Goal: Information Seeking & Learning: Check status

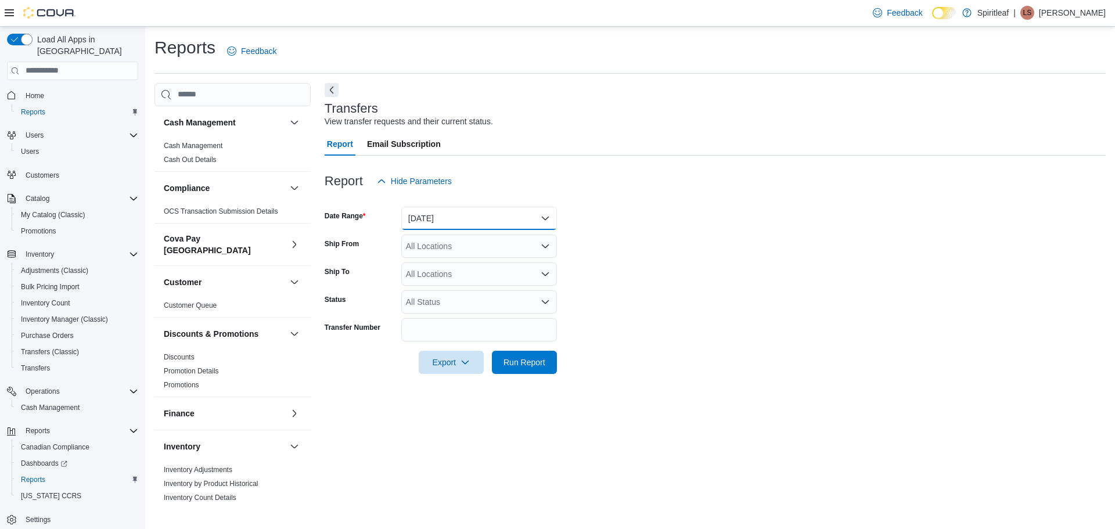
click at [452, 219] on button "Yesterday" at bounding box center [479, 218] width 156 height 23
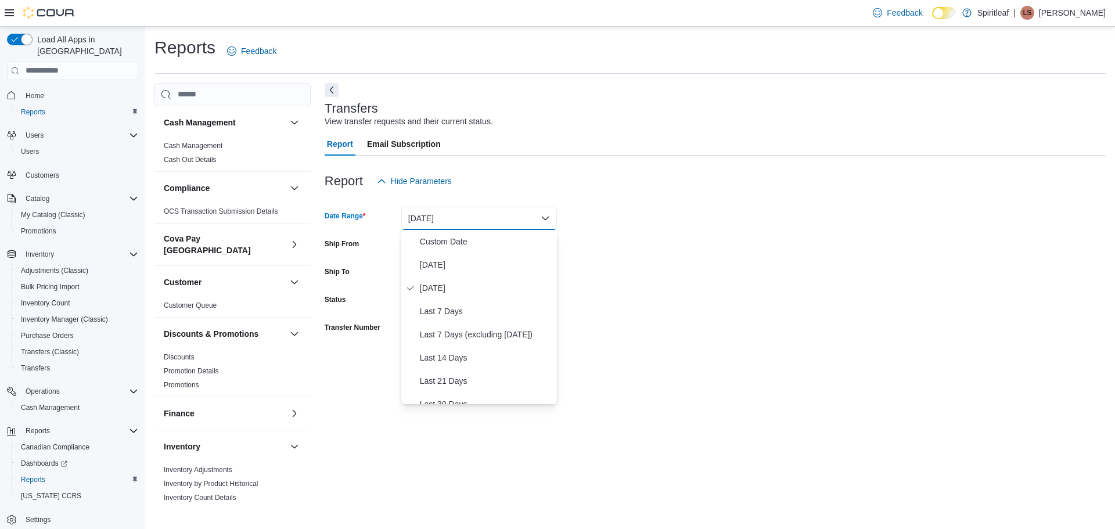
click at [764, 279] on form "Date Range Yesterday Ship From All Locations Ship To All Locations Status All S…" at bounding box center [715, 283] width 781 height 181
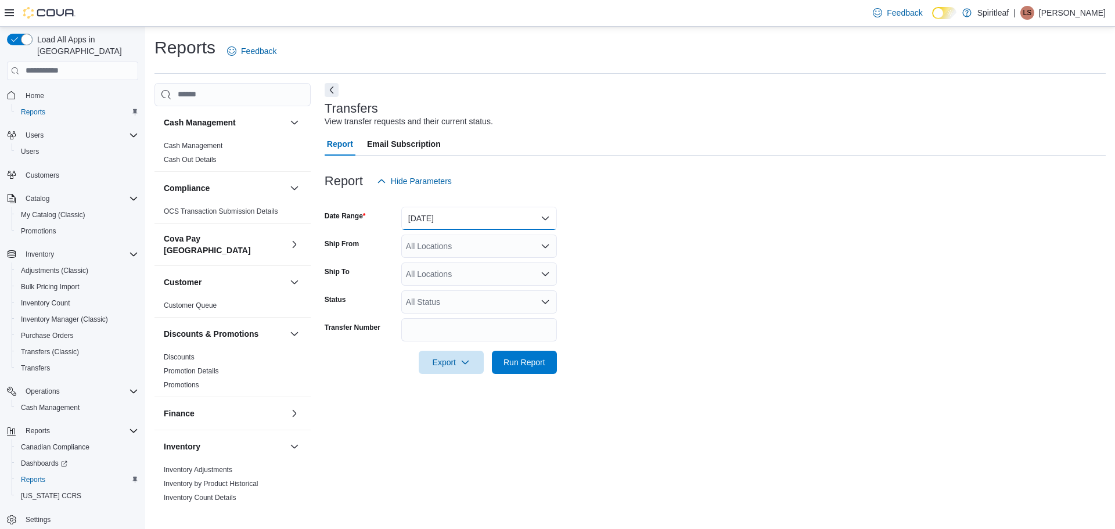
click at [462, 223] on button "Yesterday" at bounding box center [479, 218] width 156 height 23
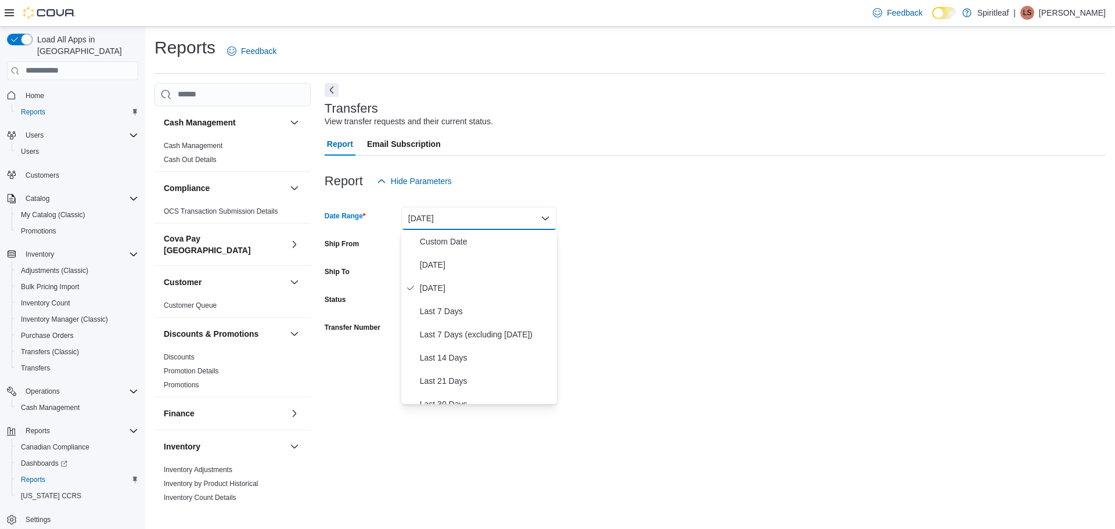
click at [765, 301] on form "Date Range Yesterday Ship From All Locations Ship To All Locations Status All S…" at bounding box center [715, 283] width 781 height 181
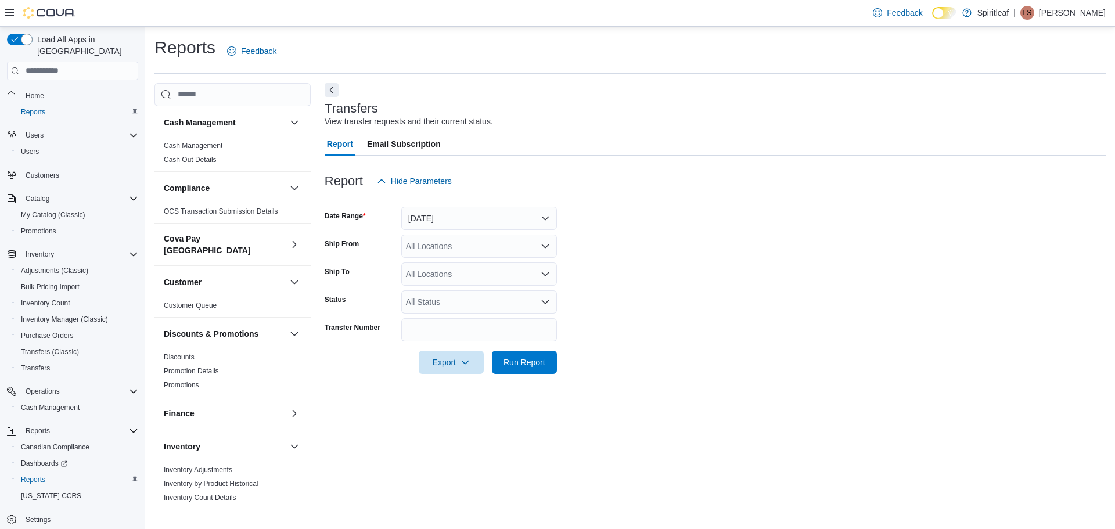
click at [469, 247] on div "All Locations" at bounding box center [479, 246] width 156 height 23
type input "***"
click at [471, 262] on span "501 - Spiritleaf Wellington St W (Ottawa)" at bounding box center [484, 266] width 80 height 12
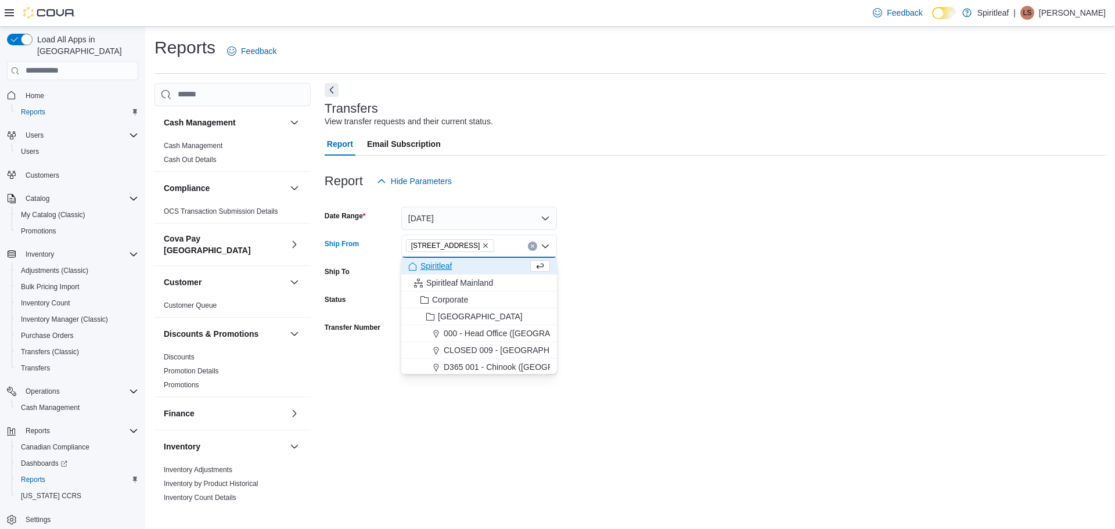
click at [697, 302] on form "Date Range Yesterday Ship From 501 - Spiritleaf Wellington St W (Ottawa) Combo …" at bounding box center [715, 283] width 781 height 181
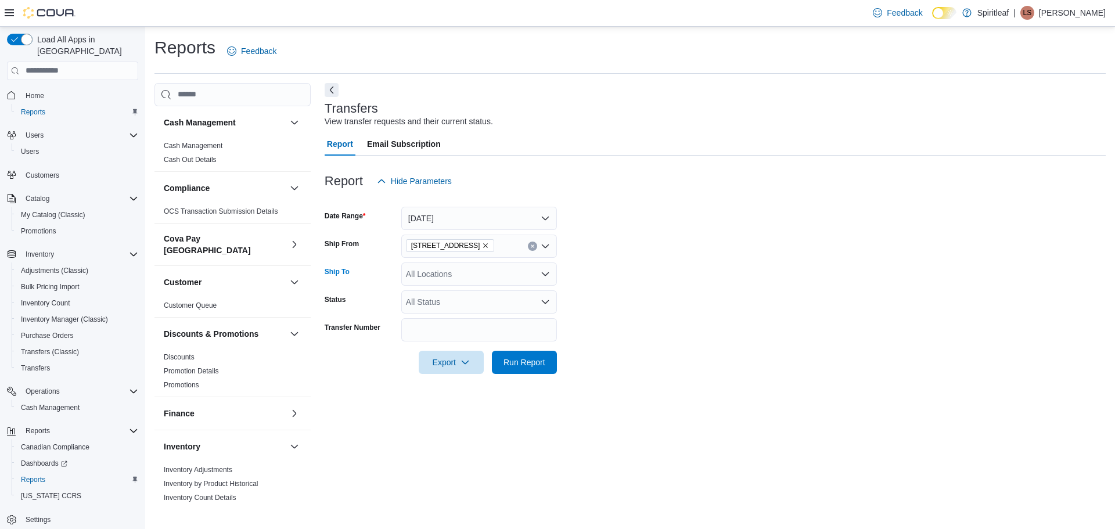
click at [436, 274] on div "All Locations" at bounding box center [479, 273] width 156 height 23
type input "***"
click at [517, 297] on span "505 - Spiritleaf Tenth Line Rd (Orleans)" at bounding box center [484, 294] width 80 height 12
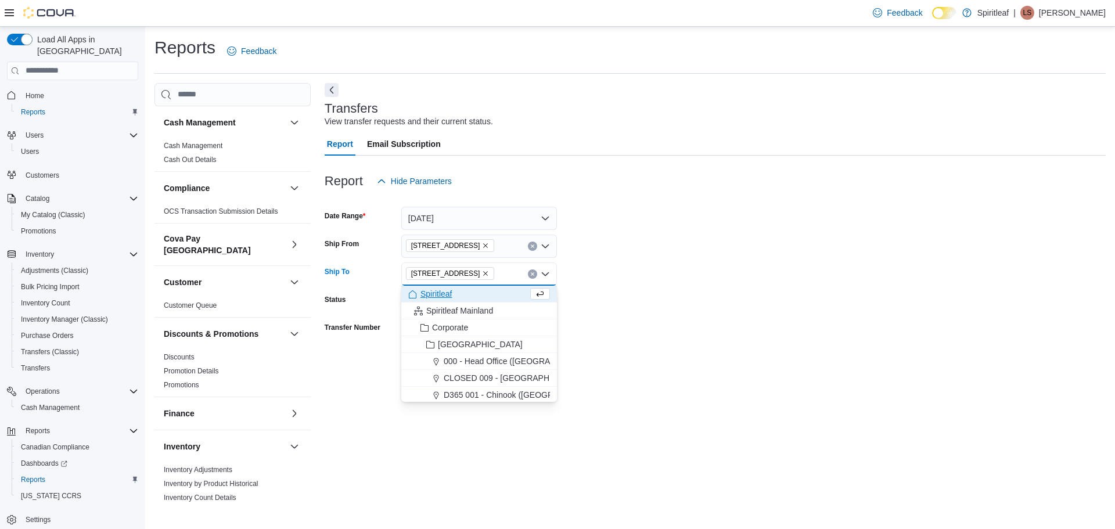
click at [579, 341] on div at bounding box center [715, 345] width 781 height 9
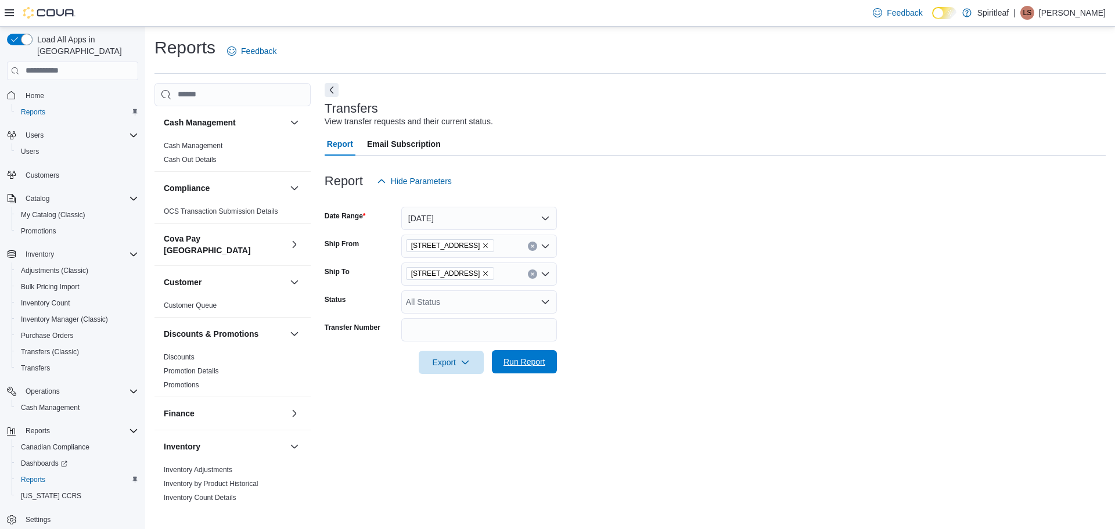
click at [546, 365] on span "Run Report" at bounding box center [524, 361] width 51 height 23
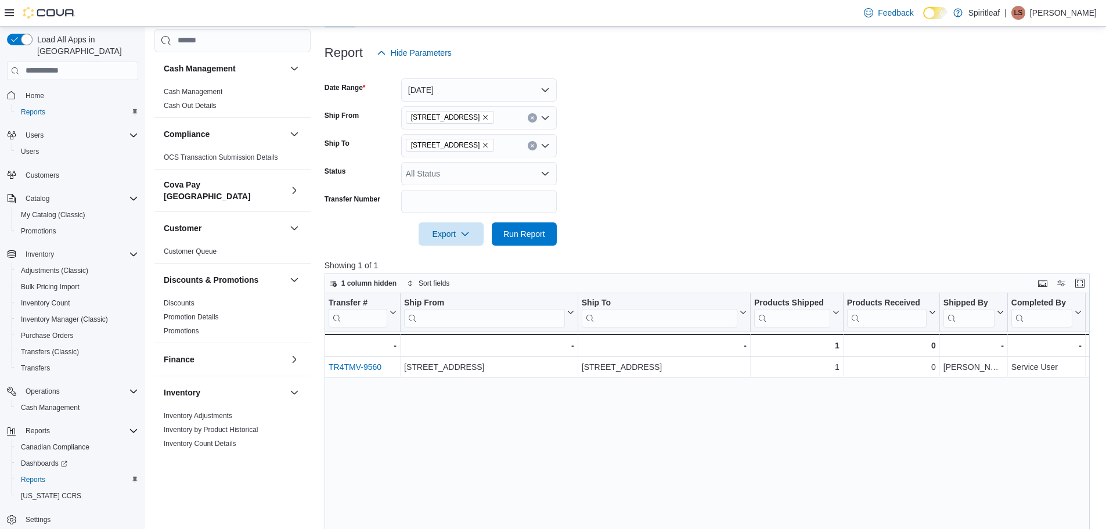
scroll to position [174, 0]
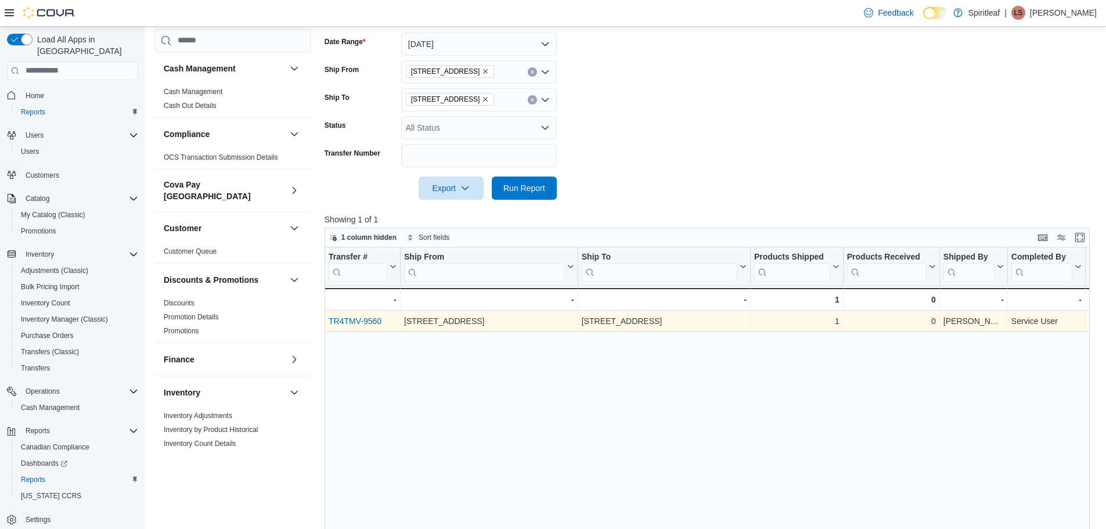
click at [368, 322] on link "TR4TMV-9560" at bounding box center [355, 320] width 53 height 9
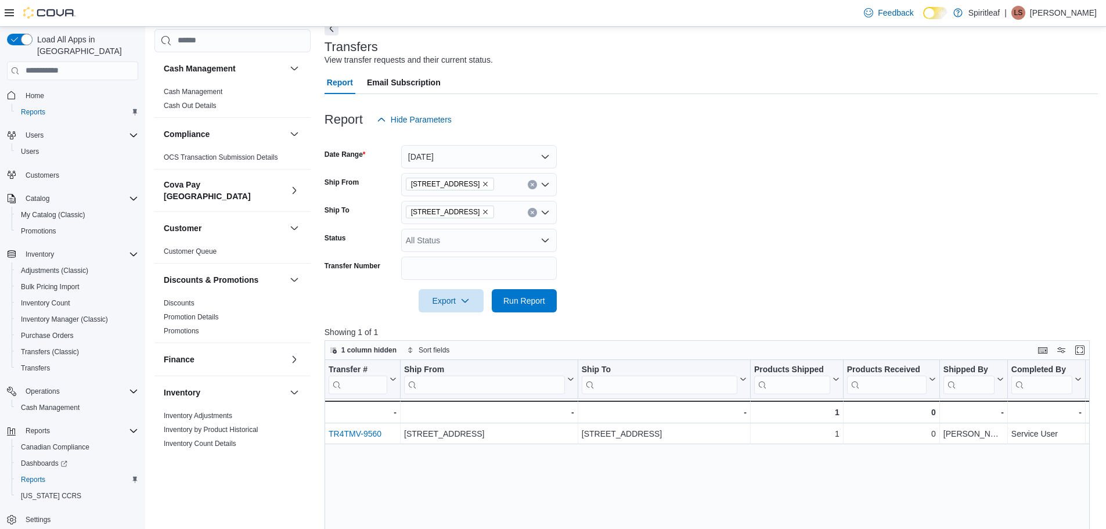
scroll to position [58, 0]
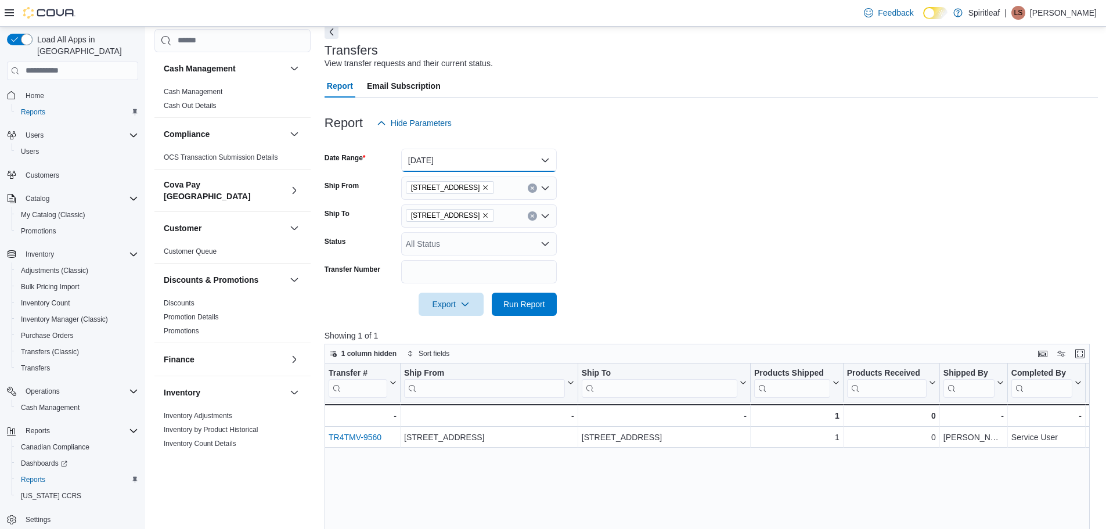
click at [484, 167] on button "Yesterday" at bounding box center [479, 160] width 156 height 23
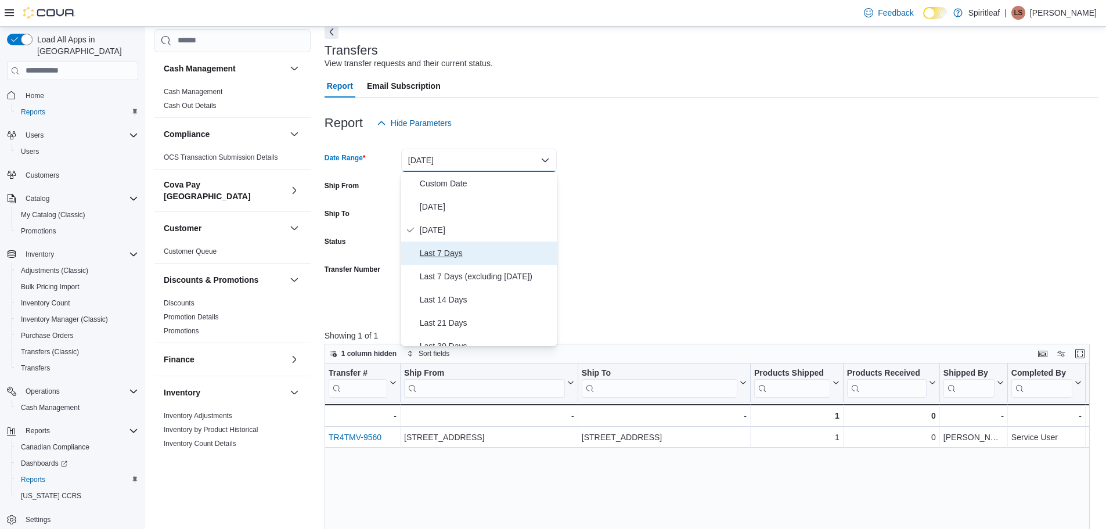
drag, startPoint x: 464, startPoint y: 257, endPoint x: 483, endPoint y: 247, distance: 21.6
click at [464, 256] on span "Last 7 Days" at bounding box center [486, 253] width 132 height 14
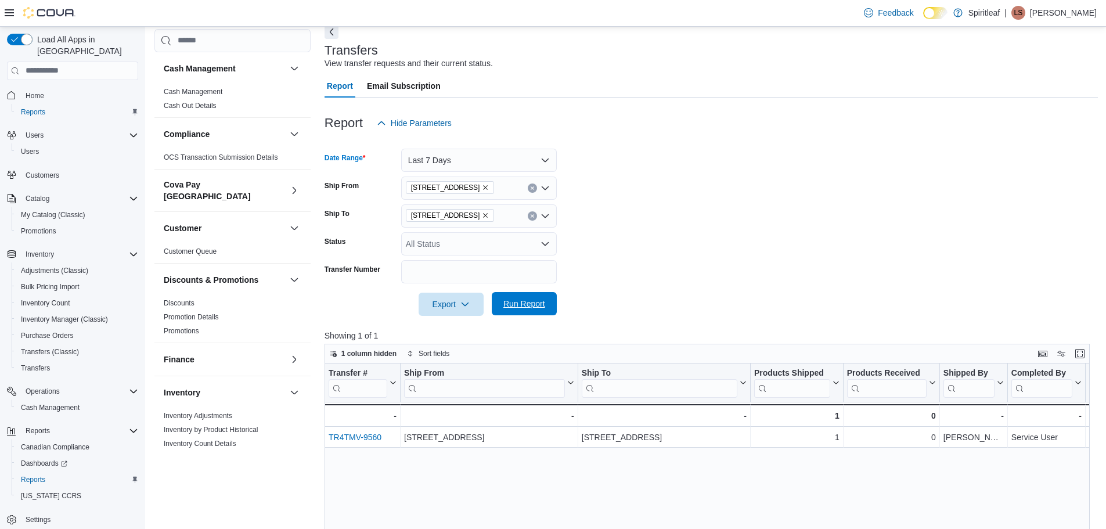
click at [531, 308] on span "Run Report" at bounding box center [524, 304] width 42 height 12
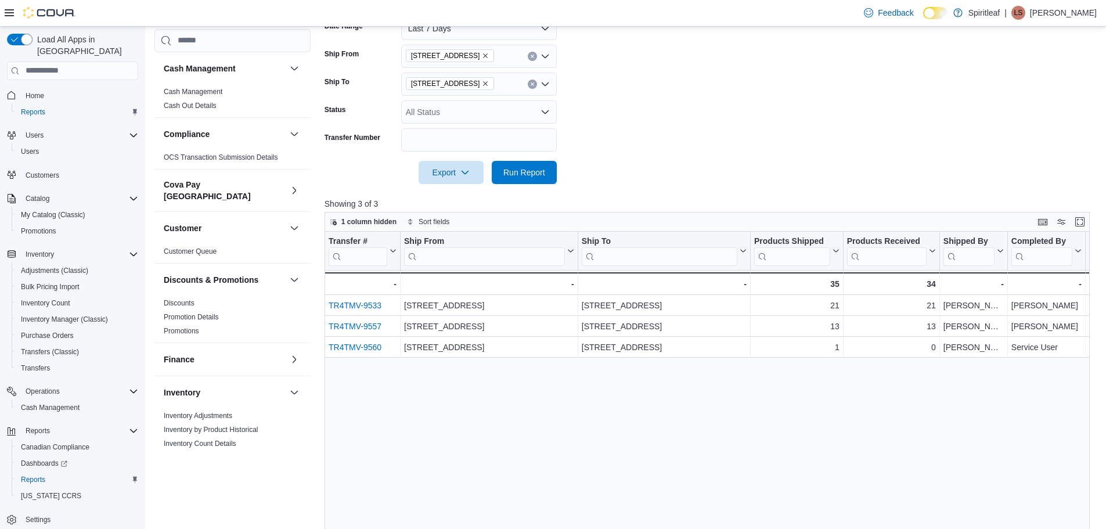
scroll to position [232, 0]
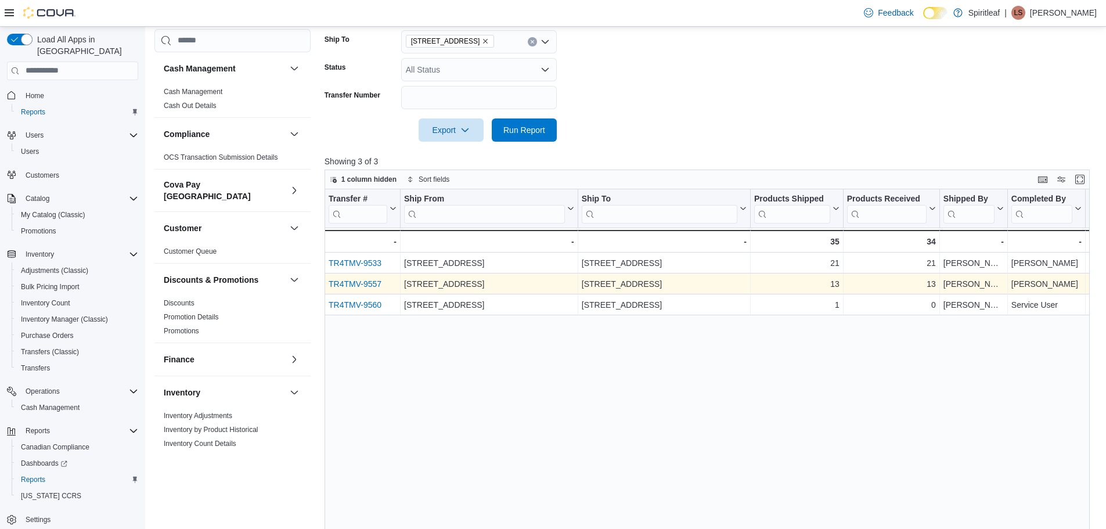
click at [369, 285] on link "TR4TMV-9557" at bounding box center [355, 283] width 53 height 9
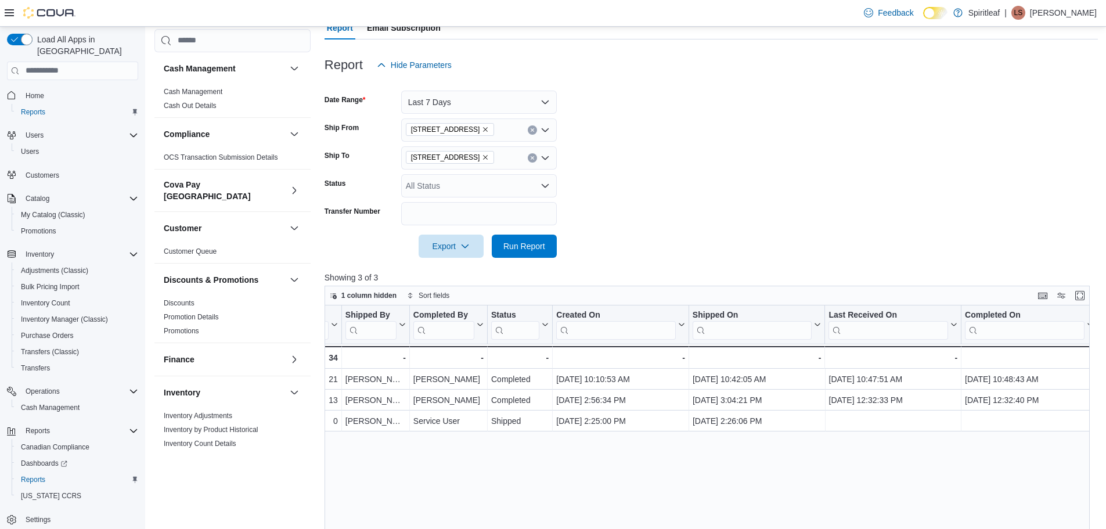
scroll to position [0, 0]
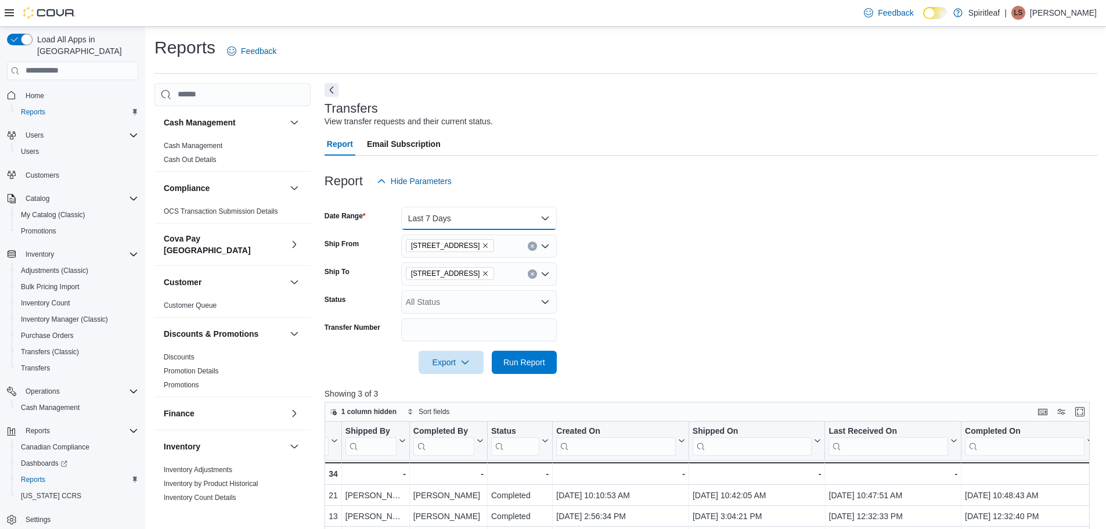
click at [471, 217] on button "Last 7 Days" at bounding box center [479, 218] width 156 height 23
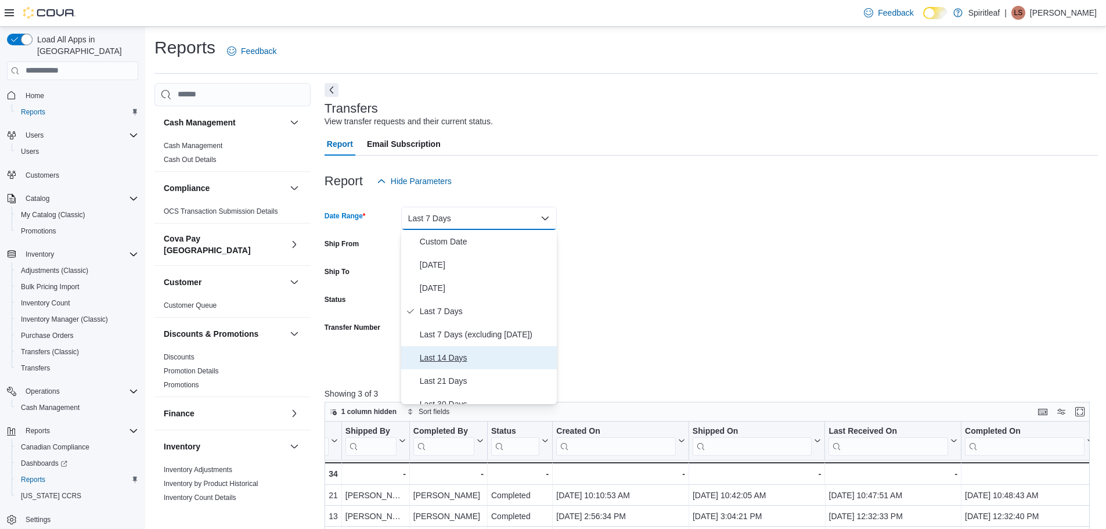
click at [473, 361] on span "Last 14 Days" at bounding box center [486, 358] width 132 height 14
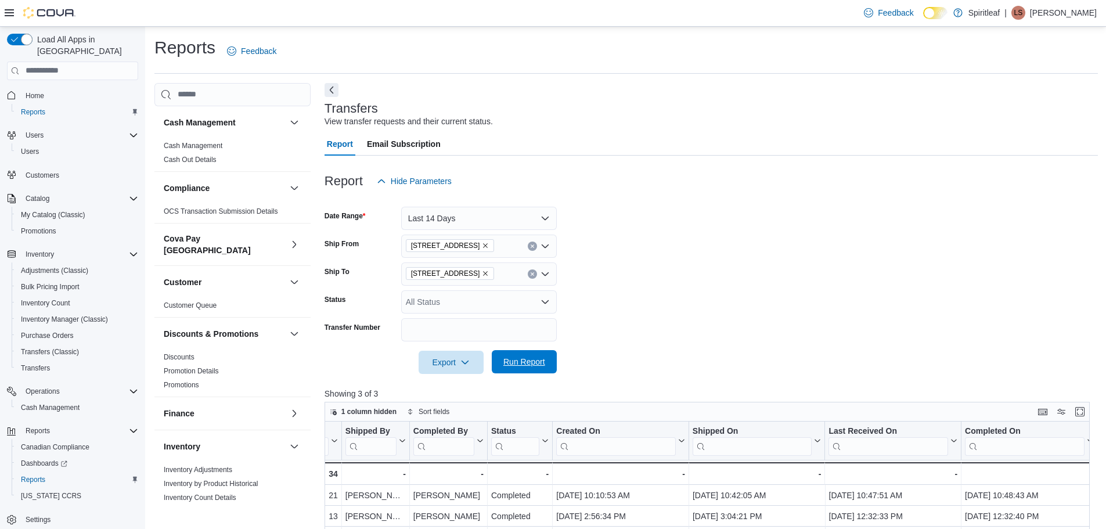
click at [530, 362] on span "Run Report" at bounding box center [524, 362] width 42 height 12
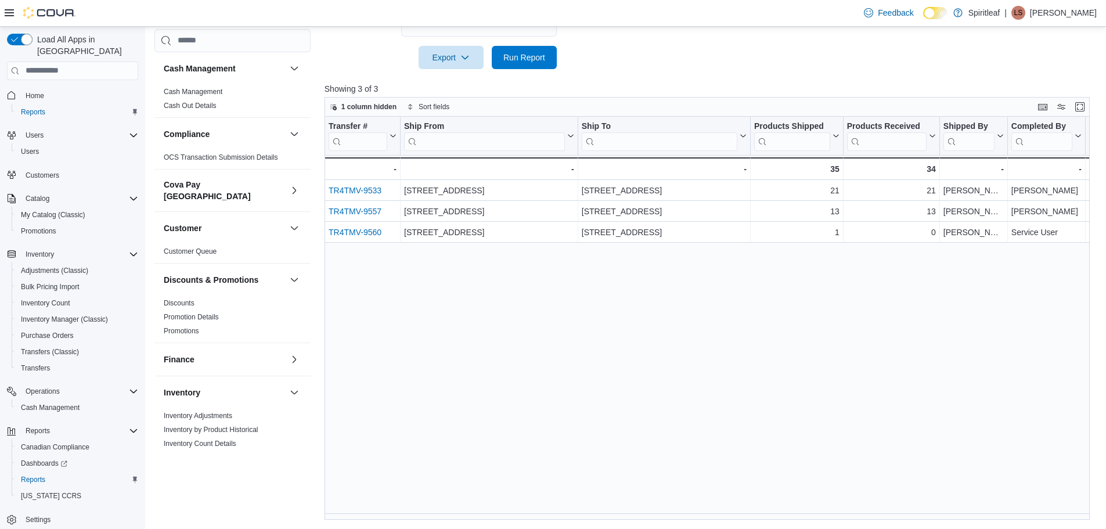
scroll to position [305, 0]
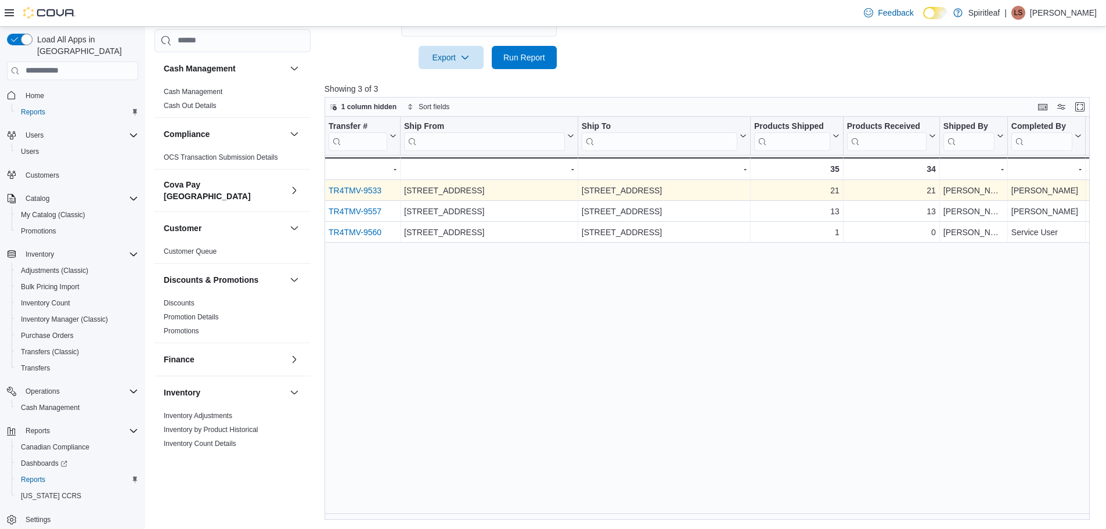
click at [347, 188] on link "TR4TMV-9533" at bounding box center [355, 190] width 53 height 9
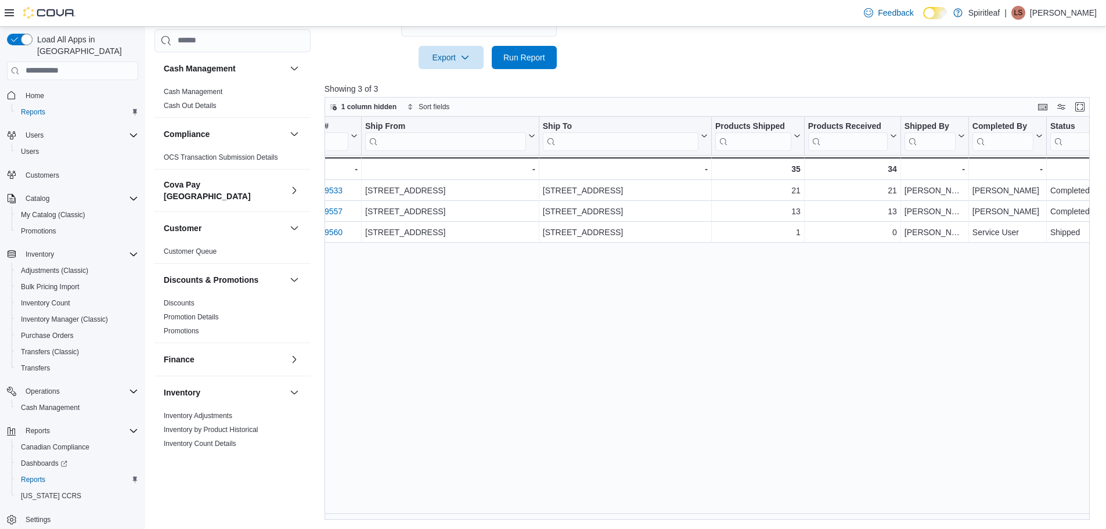
scroll to position [0, 0]
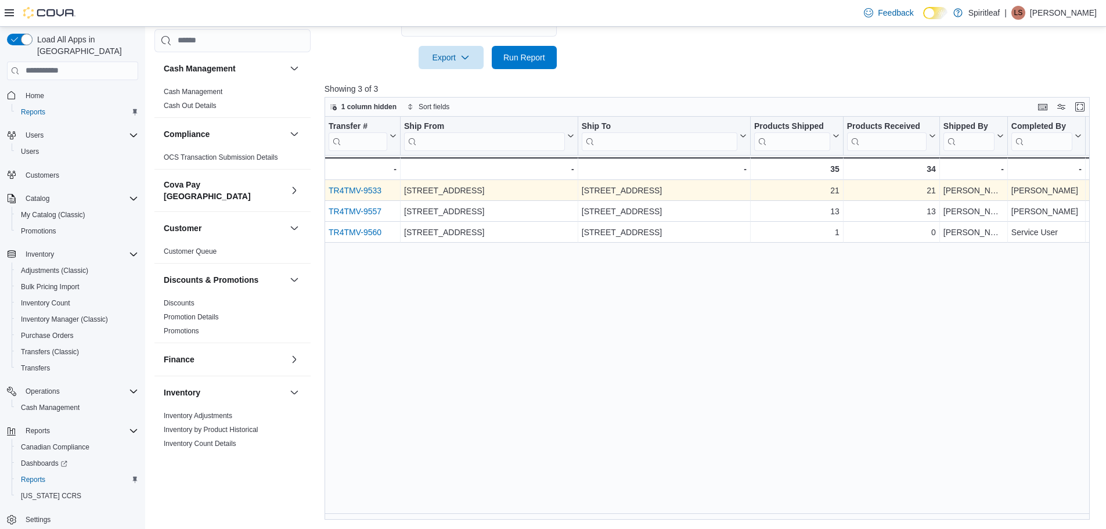
click at [359, 194] on link "TR4TMV-9533" at bounding box center [355, 190] width 53 height 9
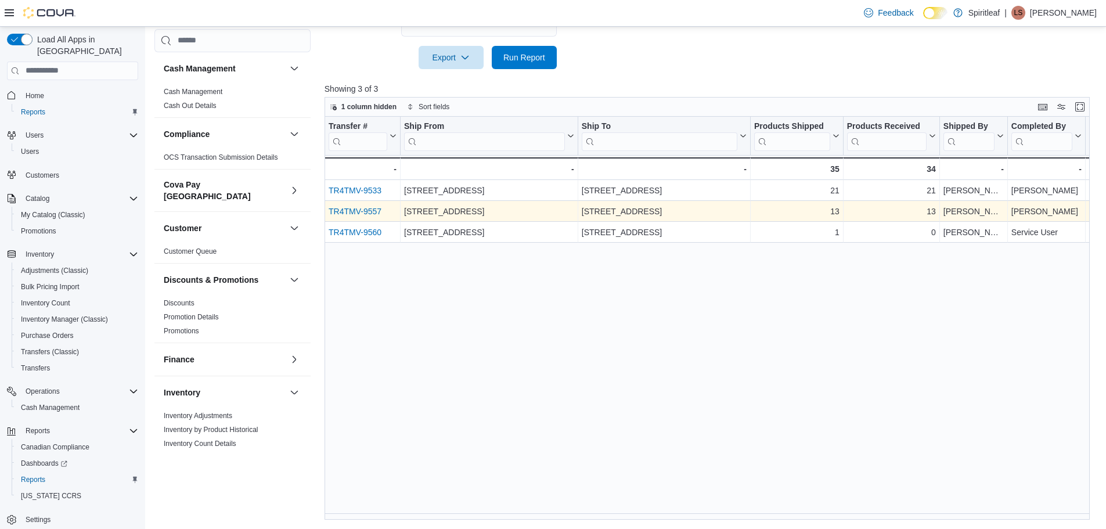
click at [358, 210] on link "TR4TMV-9557" at bounding box center [355, 211] width 53 height 9
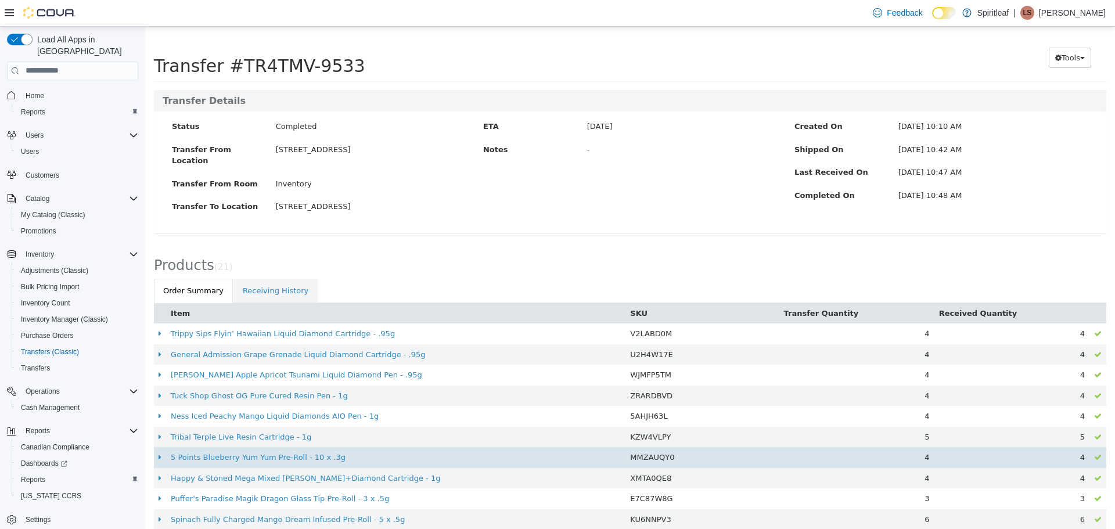
scroll to position [12, 0]
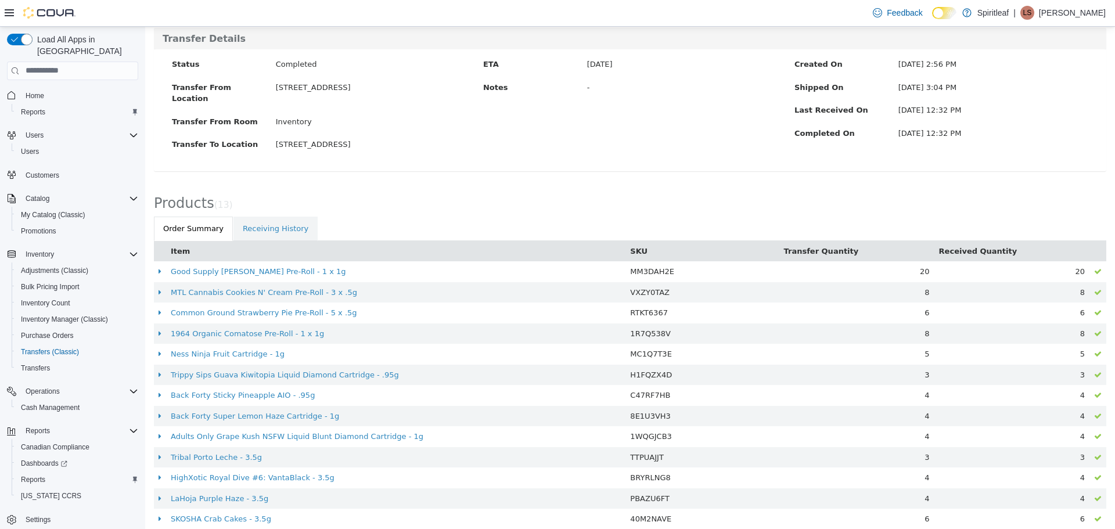
scroll to position [80, 0]
